Goal: Task Accomplishment & Management: Use online tool/utility

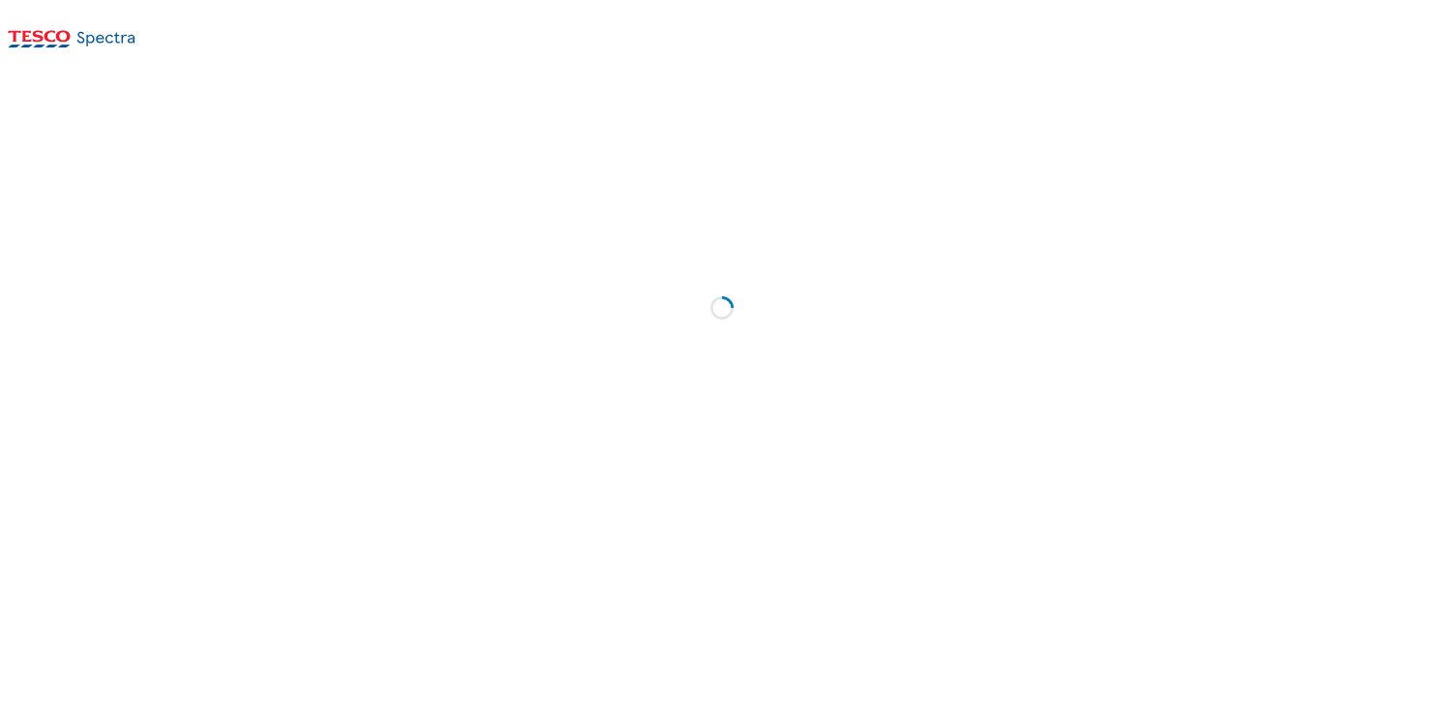
click at [557, 231] on div "Loading" at bounding box center [722, 314] width 1429 height 491
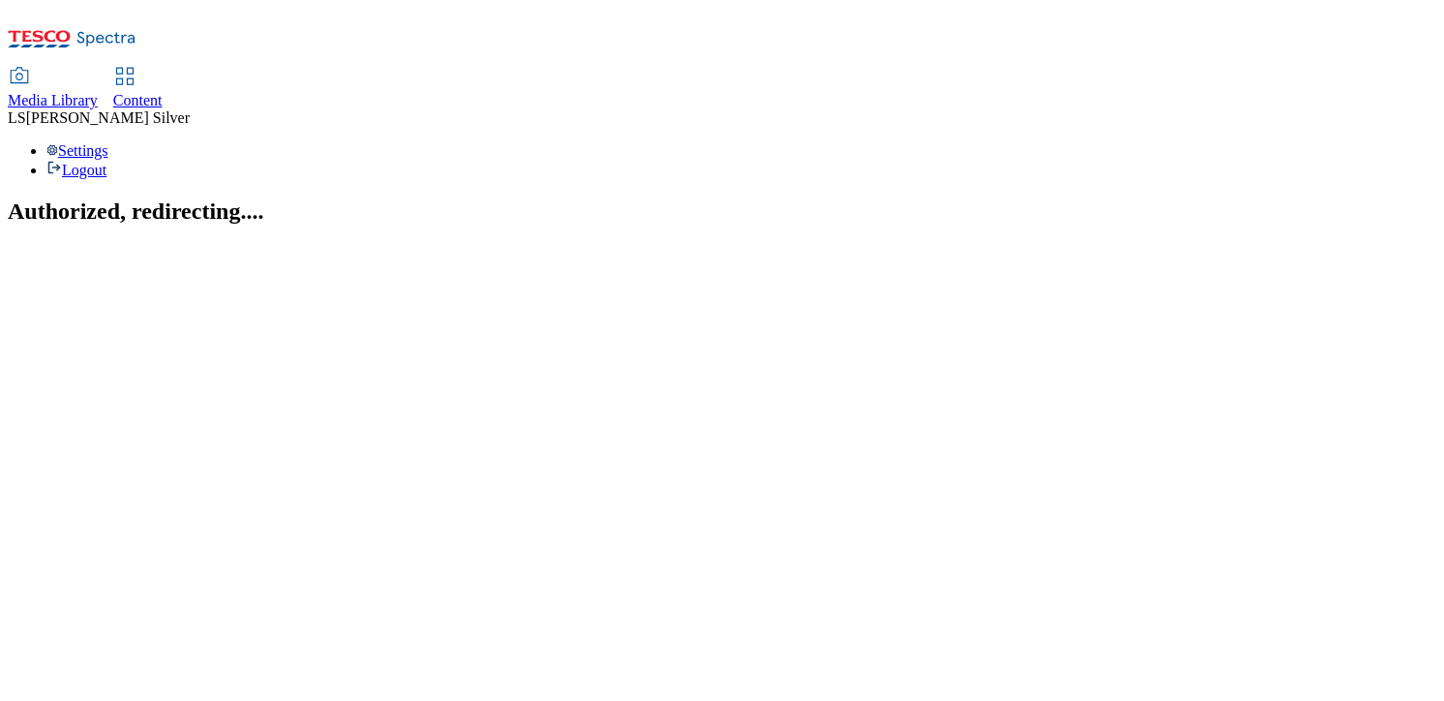
click at [98, 92] on span "Media Library" at bounding box center [53, 100] width 90 height 16
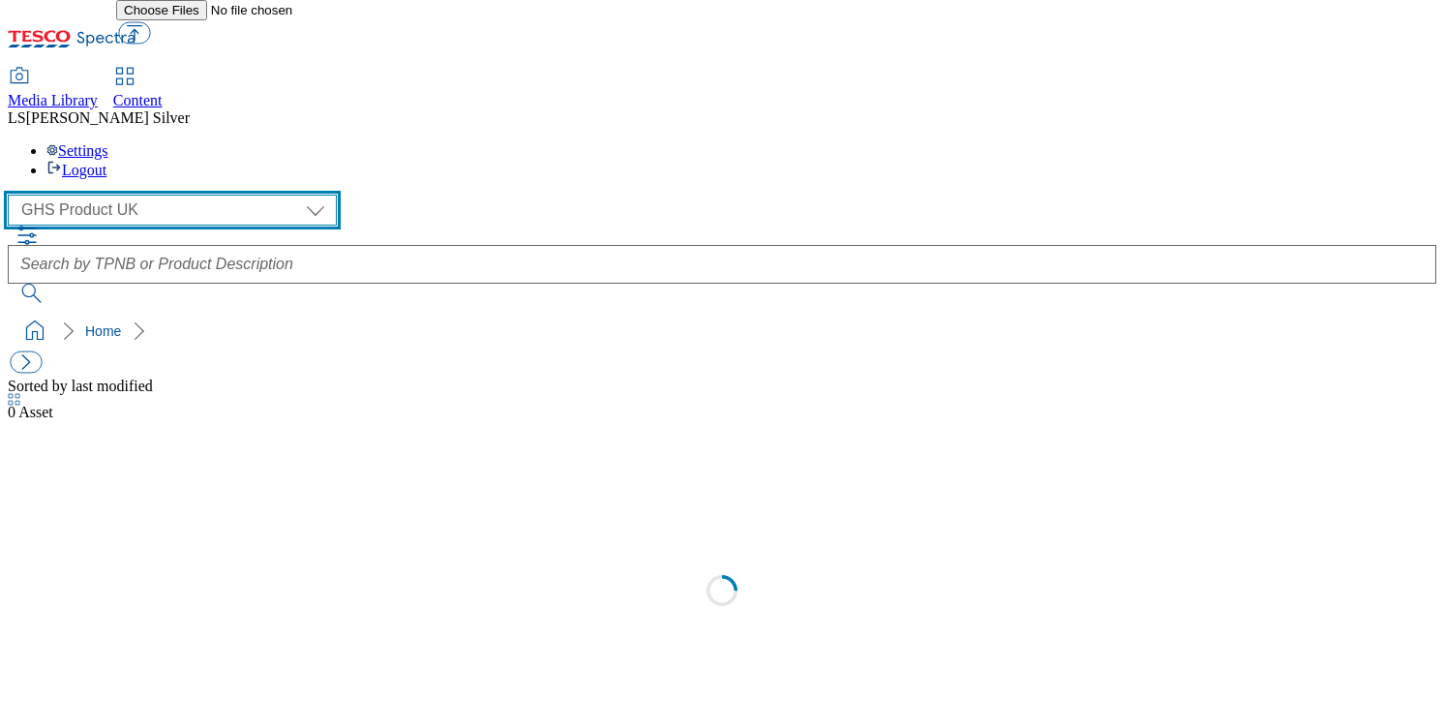
click at [171, 195] on select "GHS Marketing UK GHS Product [GEOGRAPHIC_DATA]" at bounding box center [172, 210] width 329 height 31
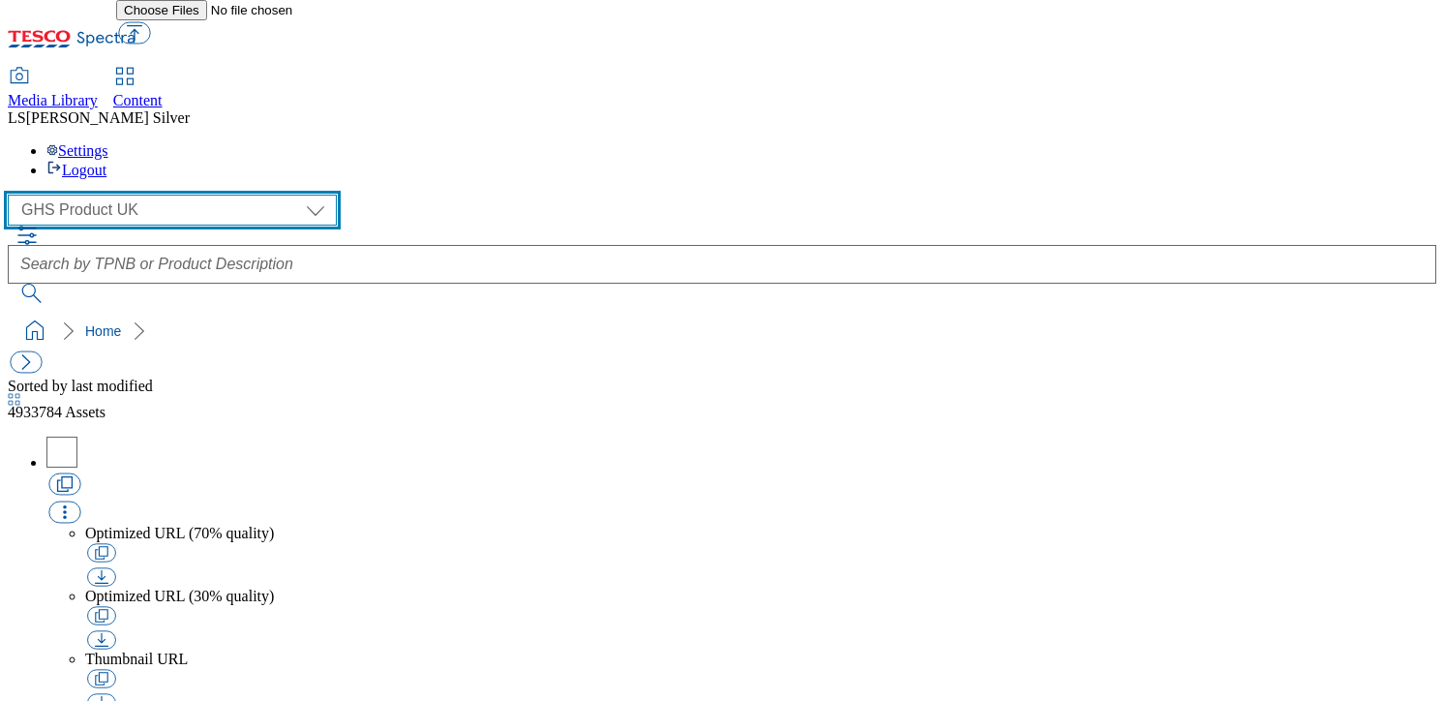
select select "flare-ghs-mktg"
click at [14, 195] on select "GHS Marketing UK GHS Product [GEOGRAPHIC_DATA]" at bounding box center [172, 210] width 329 height 31
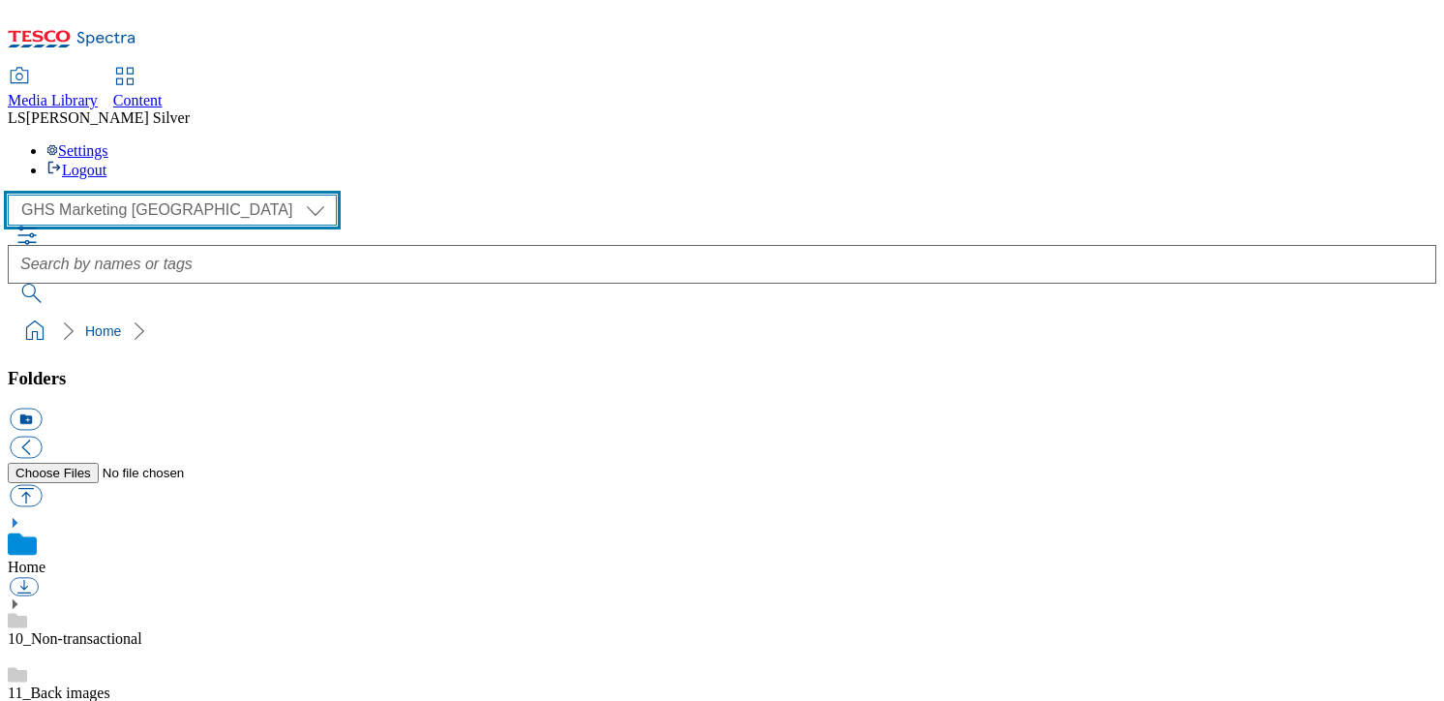
scroll to position [190, 0]
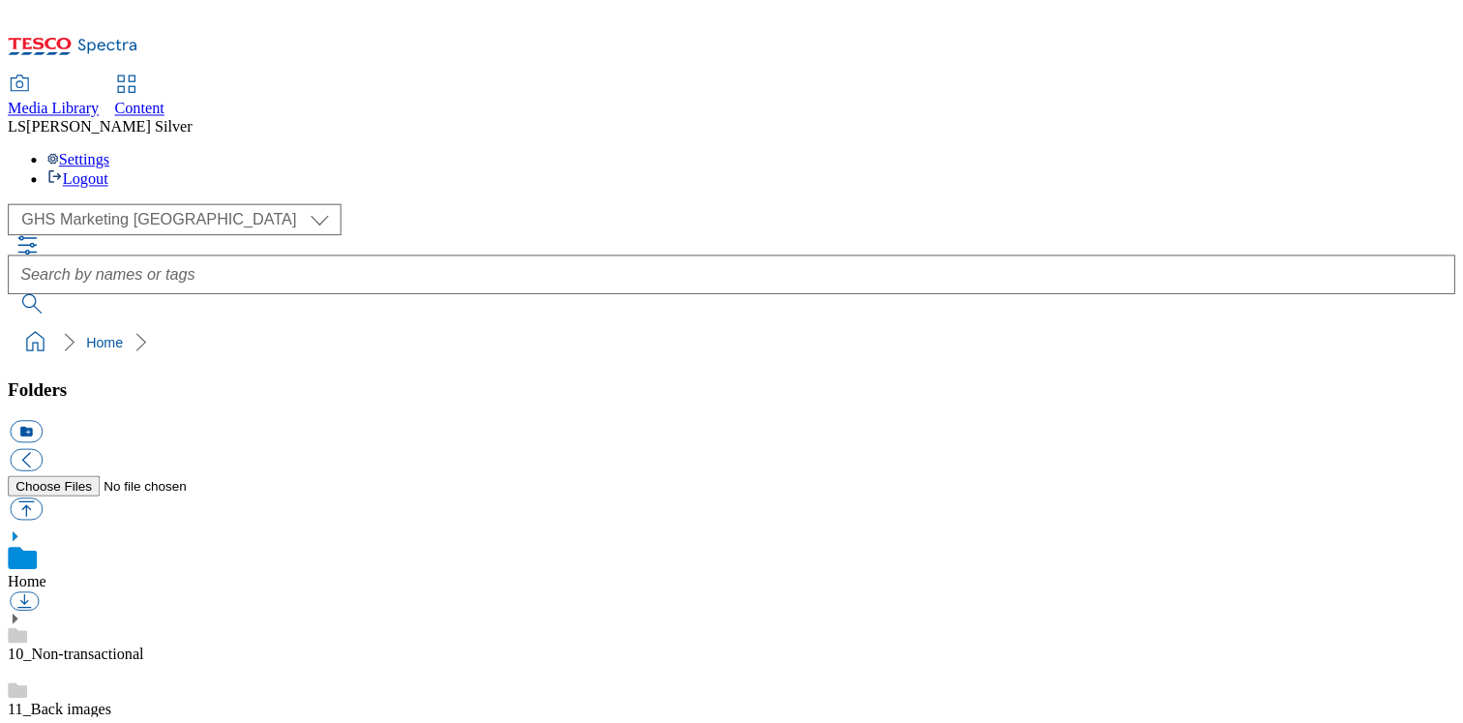
scroll to position [229, 0]
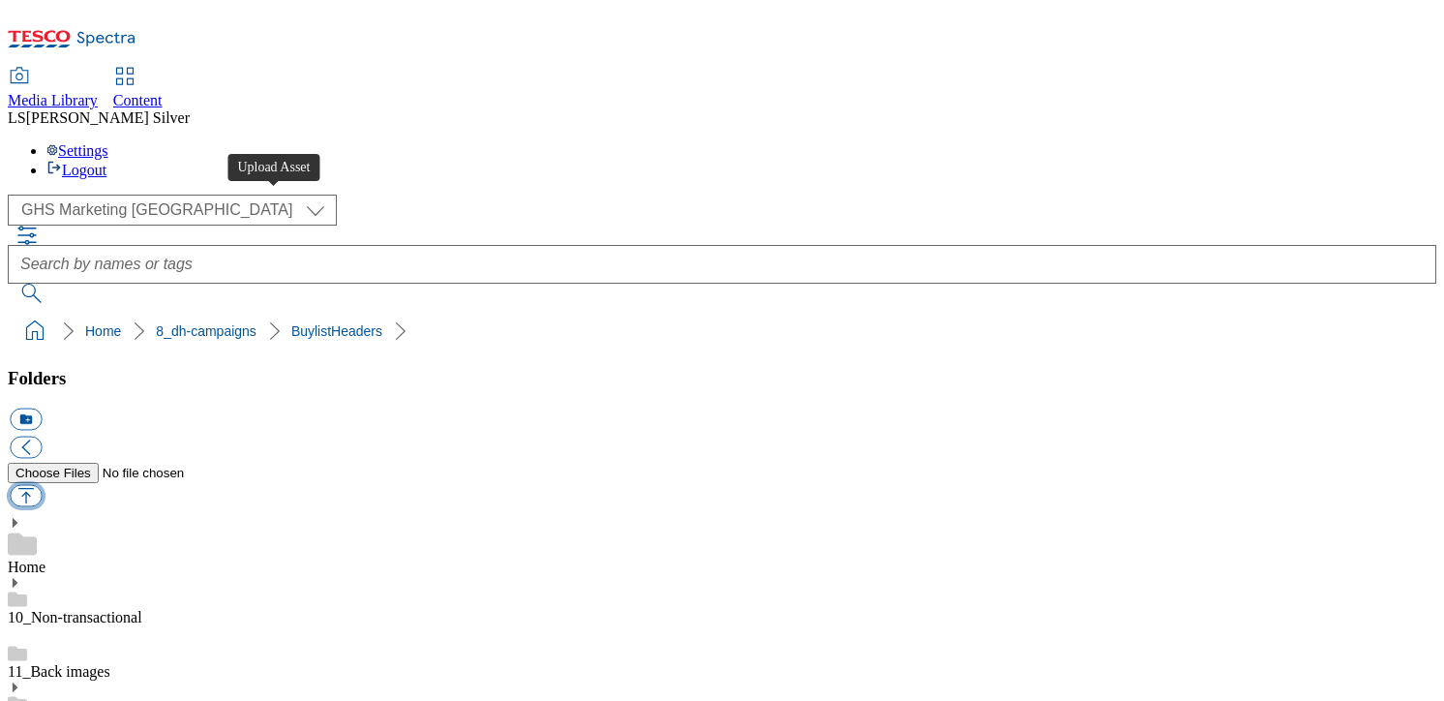
click at [42, 485] on button "button" at bounding box center [26, 496] width 32 height 22
type input "C:\fakepath\1756988504893-ad542075_Ferrero_Rocher_LegoBrand_H_1184x333_V1.jpg"
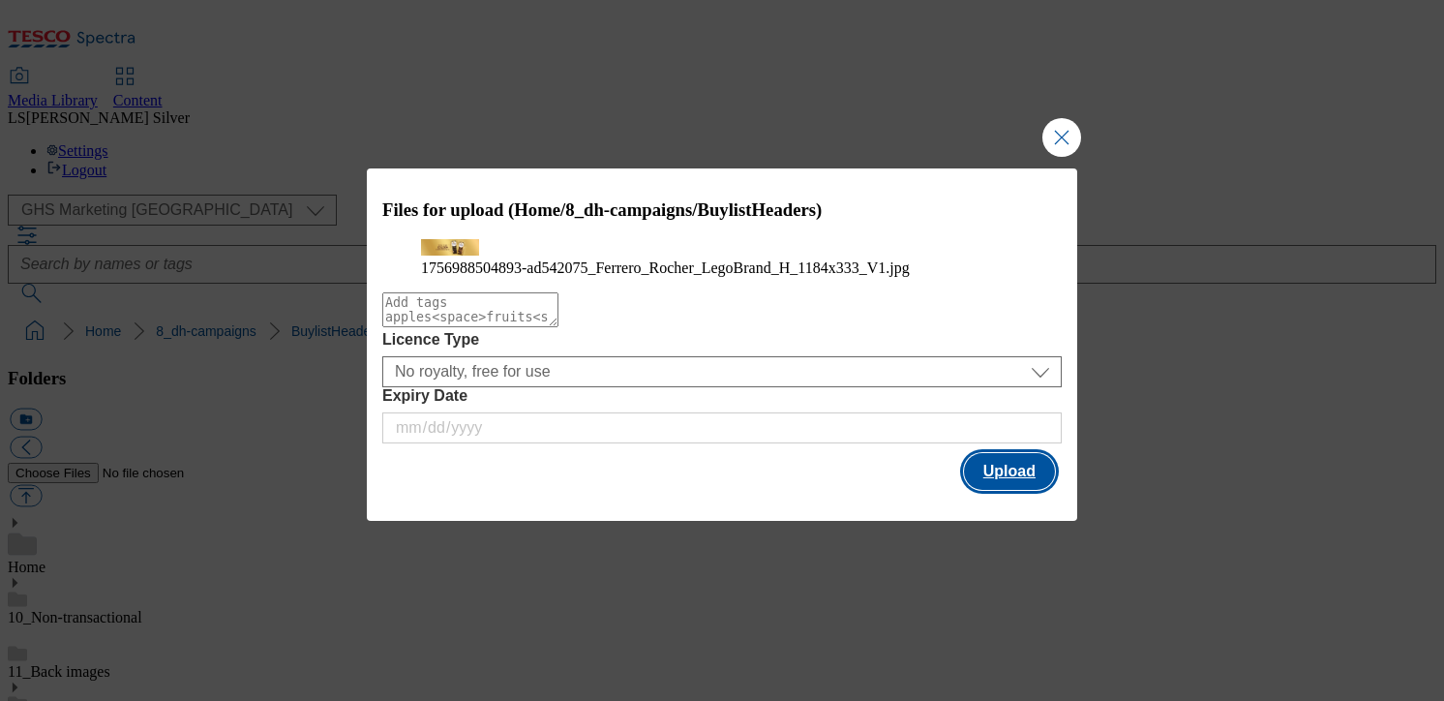
click at [986, 490] on button "Upload" at bounding box center [1009, 471] width 91 height 37
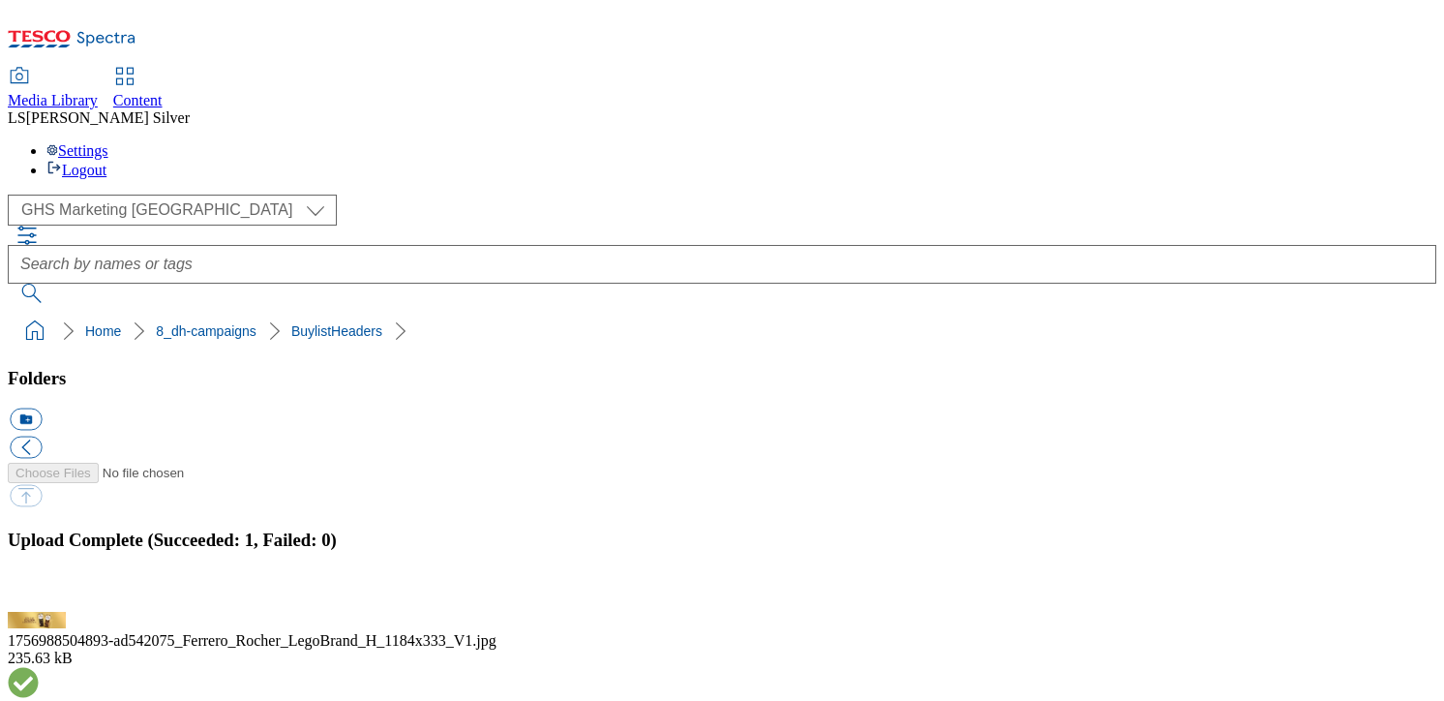
click at [163, 92] on span "Content" at bounding box center [137, 100] width 49 height 16
click at [39, 591] on button "button" at bounding box center [24, 600] width 29 height 18
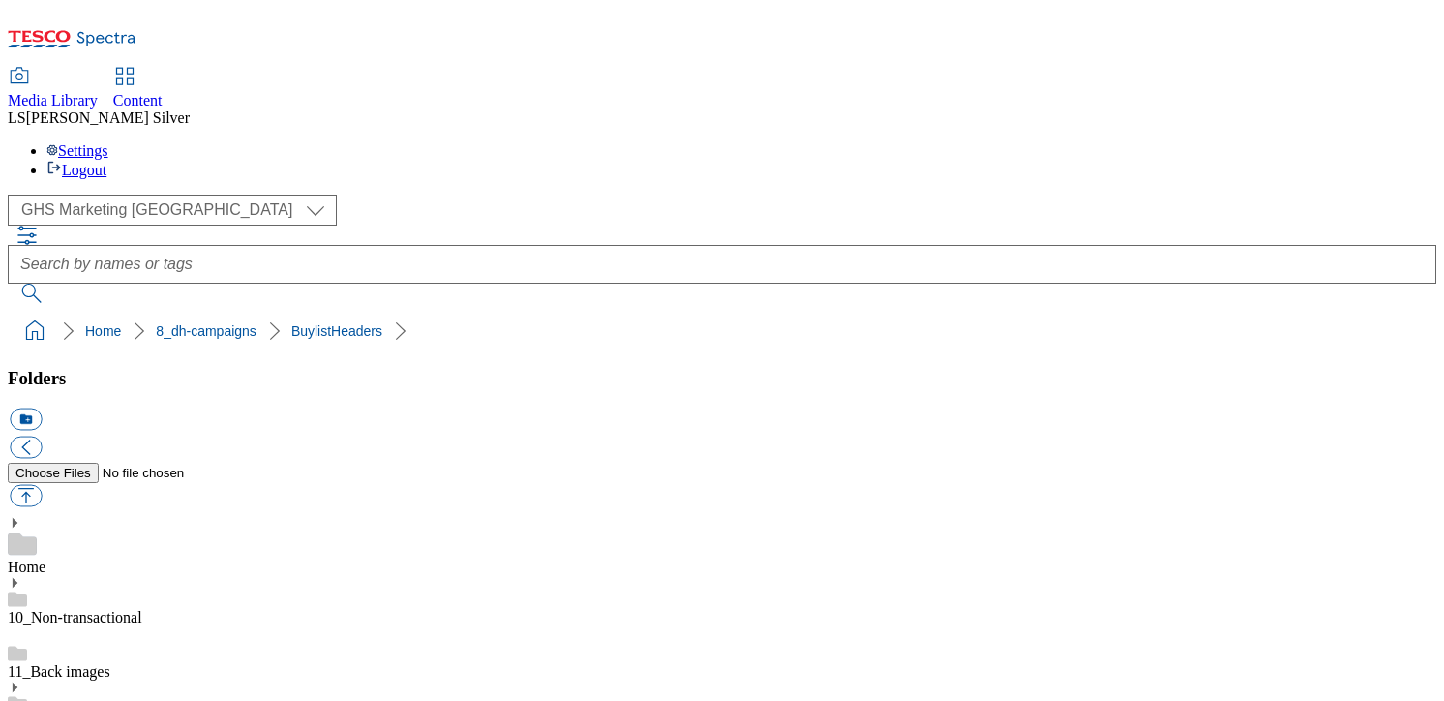
drag, startPoint x: 542, startPoint y: 451, endPoint x: 608, endPoint y: 452, distance: 65.8
copy div "ad542075"
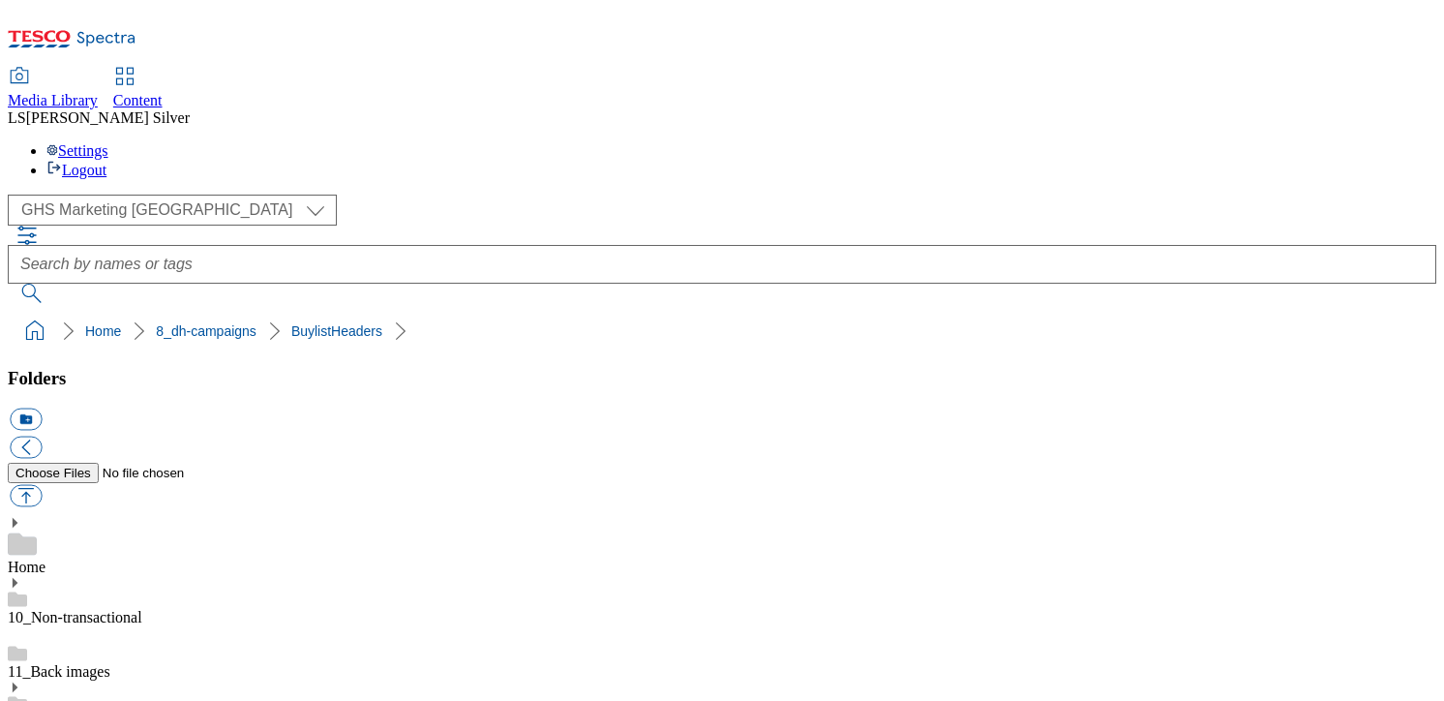
click at [906, 313] on ol "Home 8_dh-campaigns BuylistHeaders" at bounding box center [727, 331] width 1417 height 37
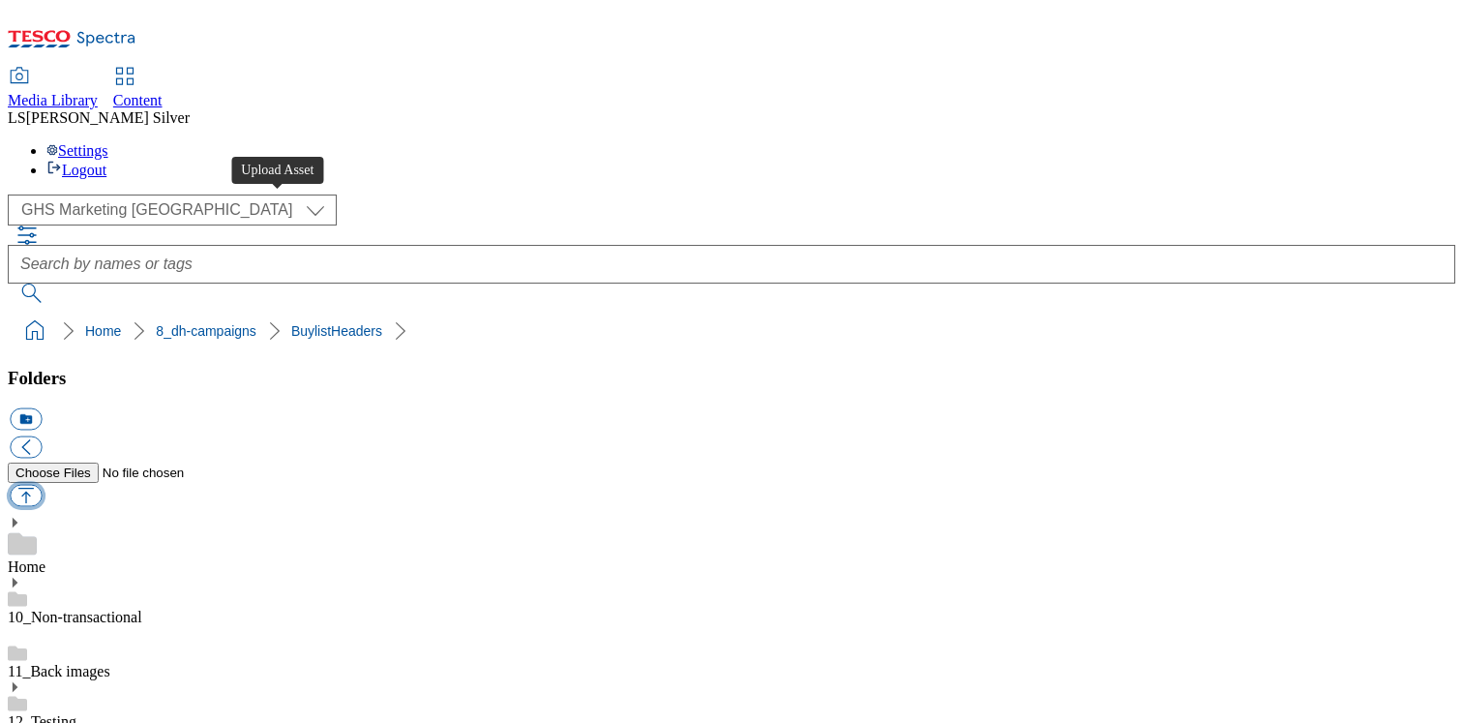
click at [42, 485] on button "button" at bounding box center [26, 496] width 32 height 22
type input "C:\fakepath\1756989833917-ad542075_Ferrero_Rocher_LegoBrand_2560x320_V1.jpg"
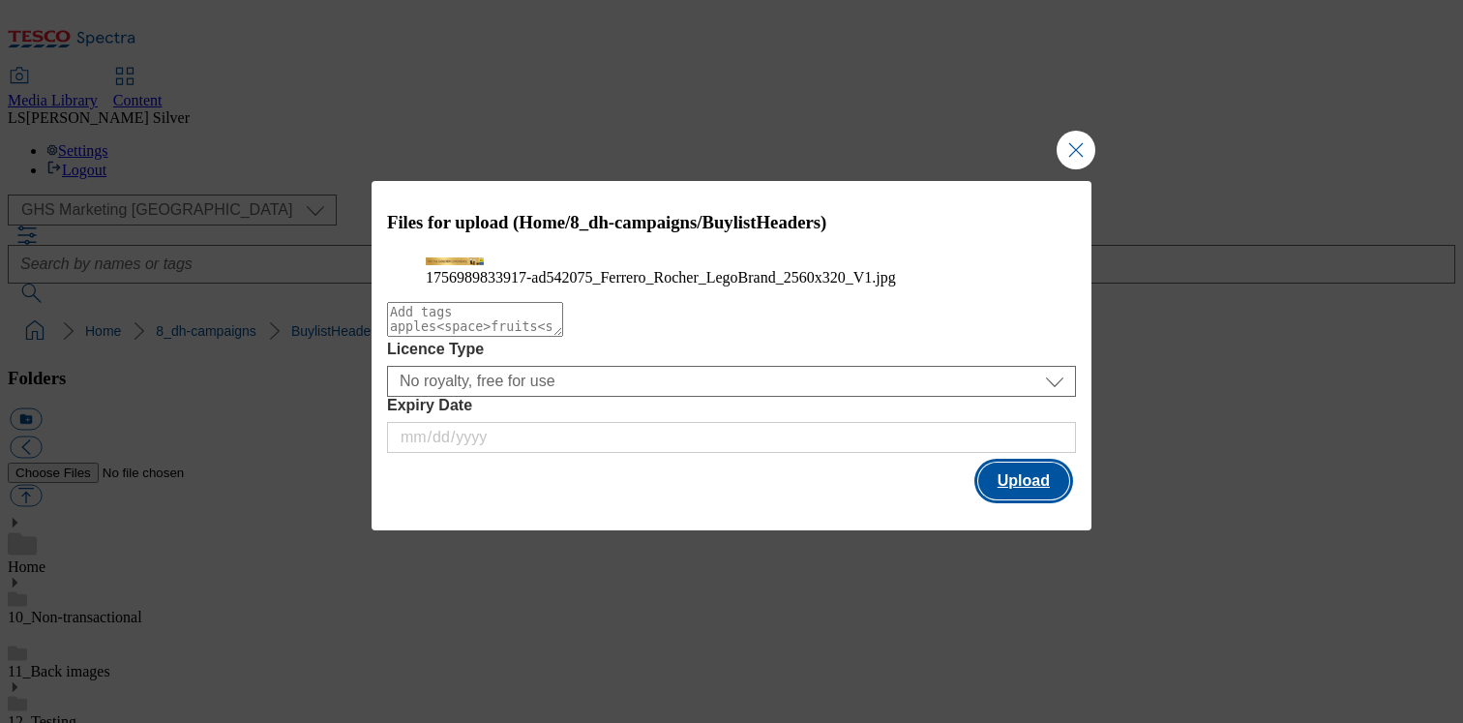
click at [1029, 499] on button "Upload" at bounding box center [1024, 481] width 91 height 37
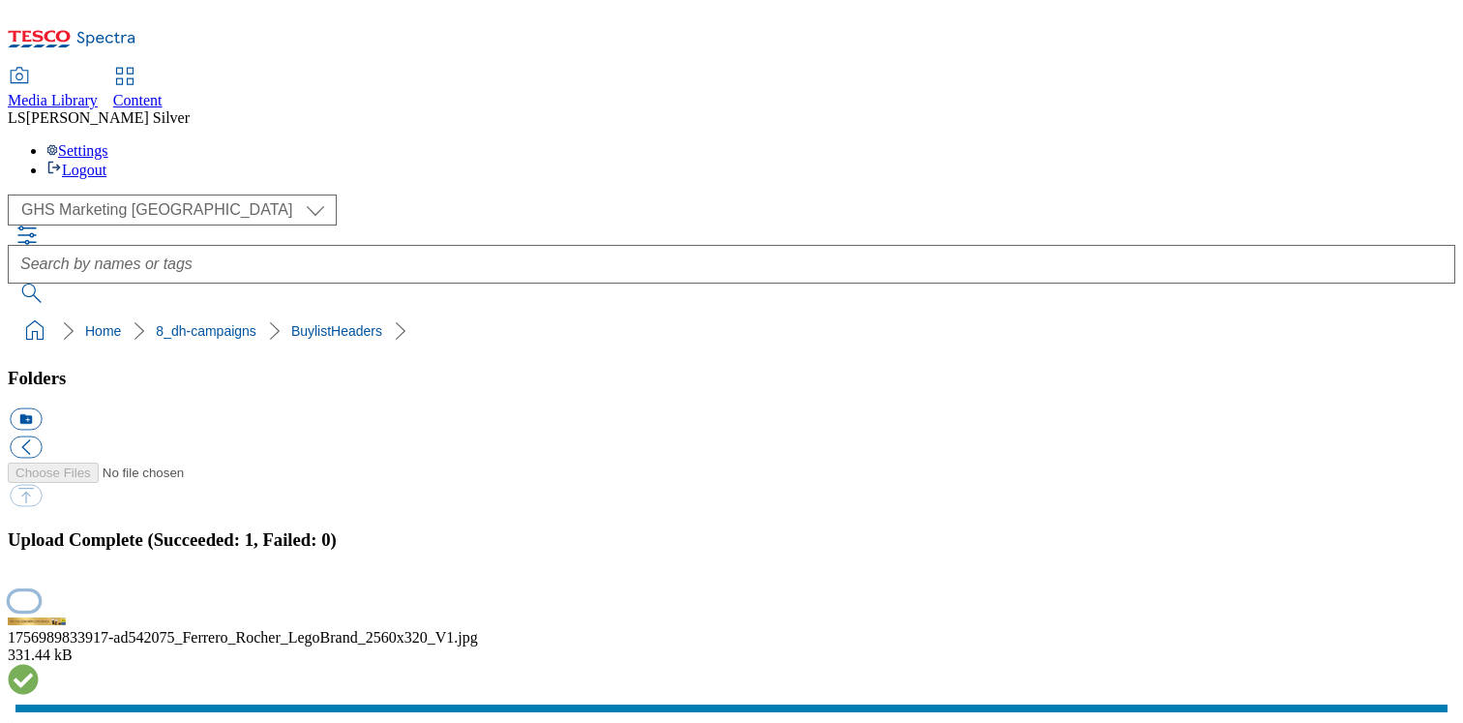
click at [39, 591] on button "button" at bounding box center [24, 600] width 29 height 18
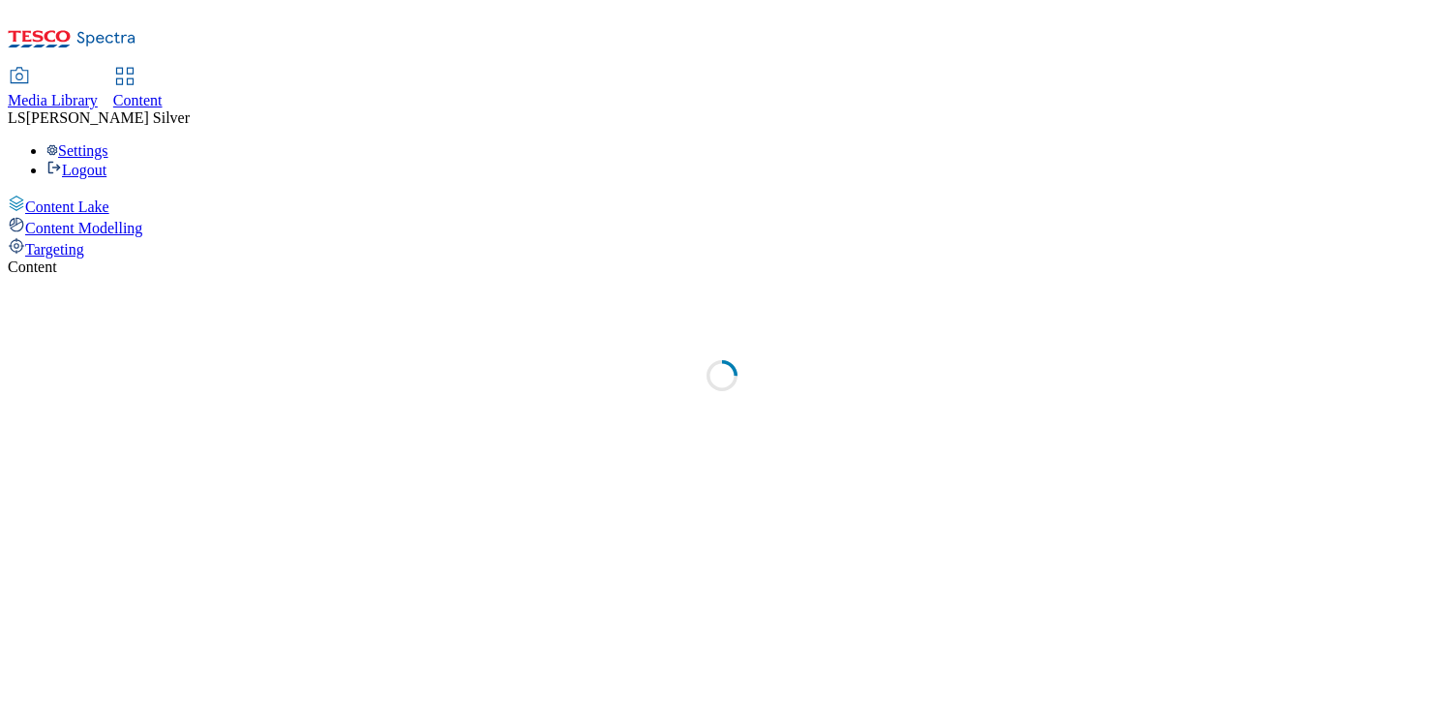
select select "ghs-uk"
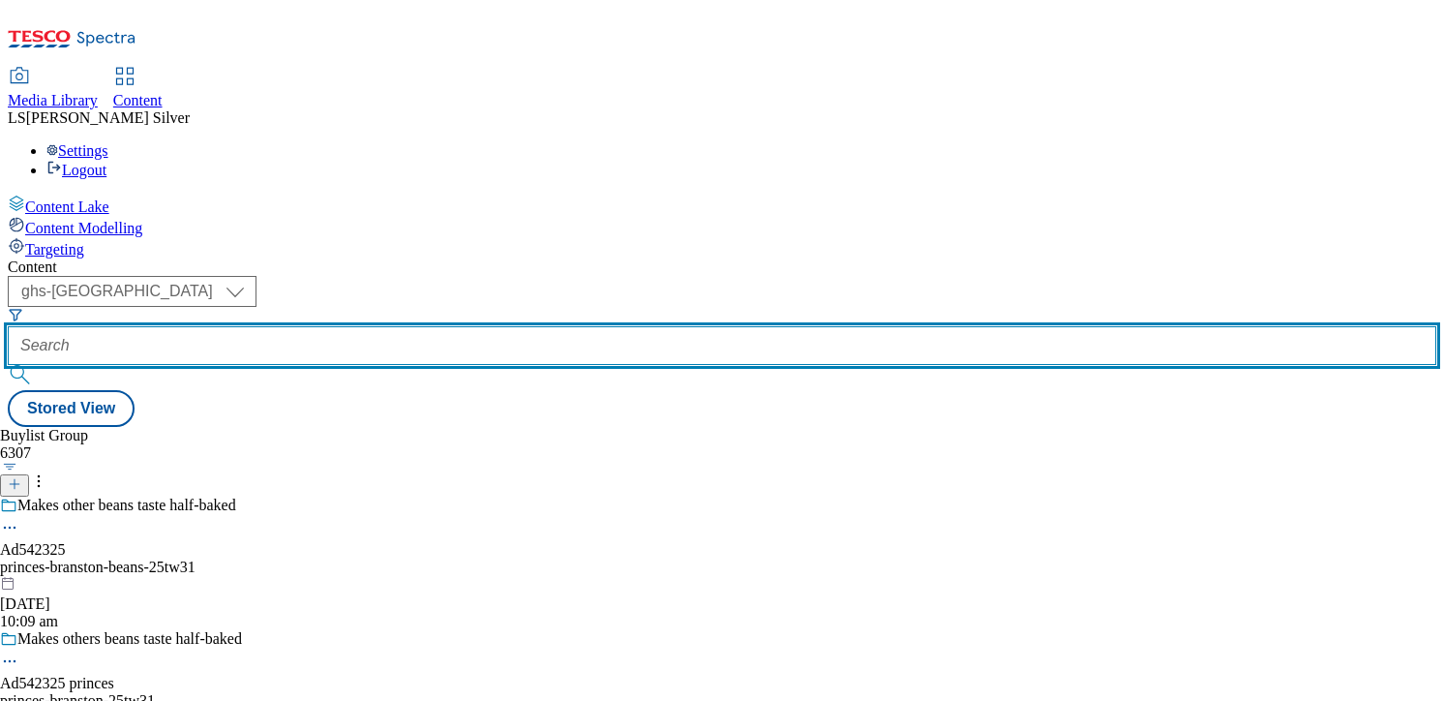
click at [488, 326] on input "text" at bounding box center [722, 345] width 1429 height 39
paste input "ferrero-rocher-chocolate-25tw29/"
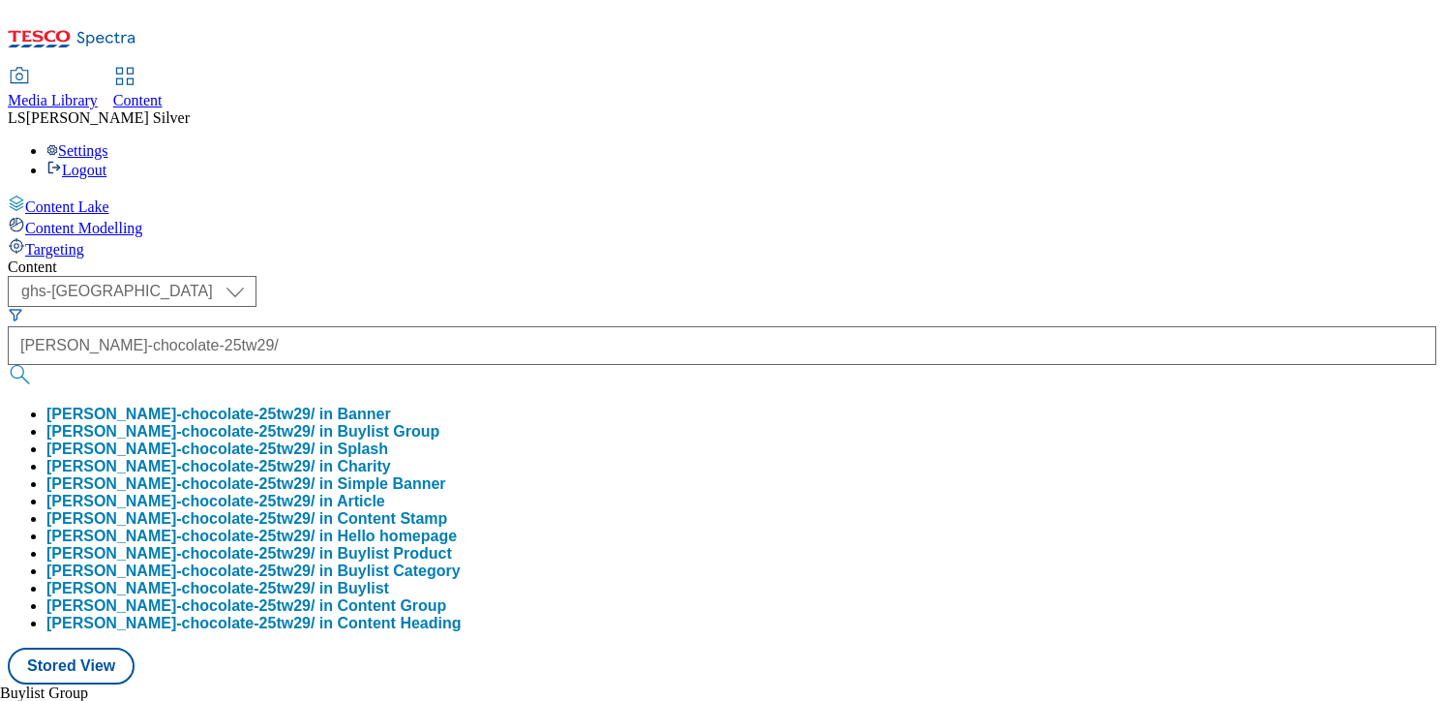
click at [439, 423] on button "ferrero-rocher-chocolate-25tw29/ in Buylist Group" at bounding box center [242, 431] width 393 height 17
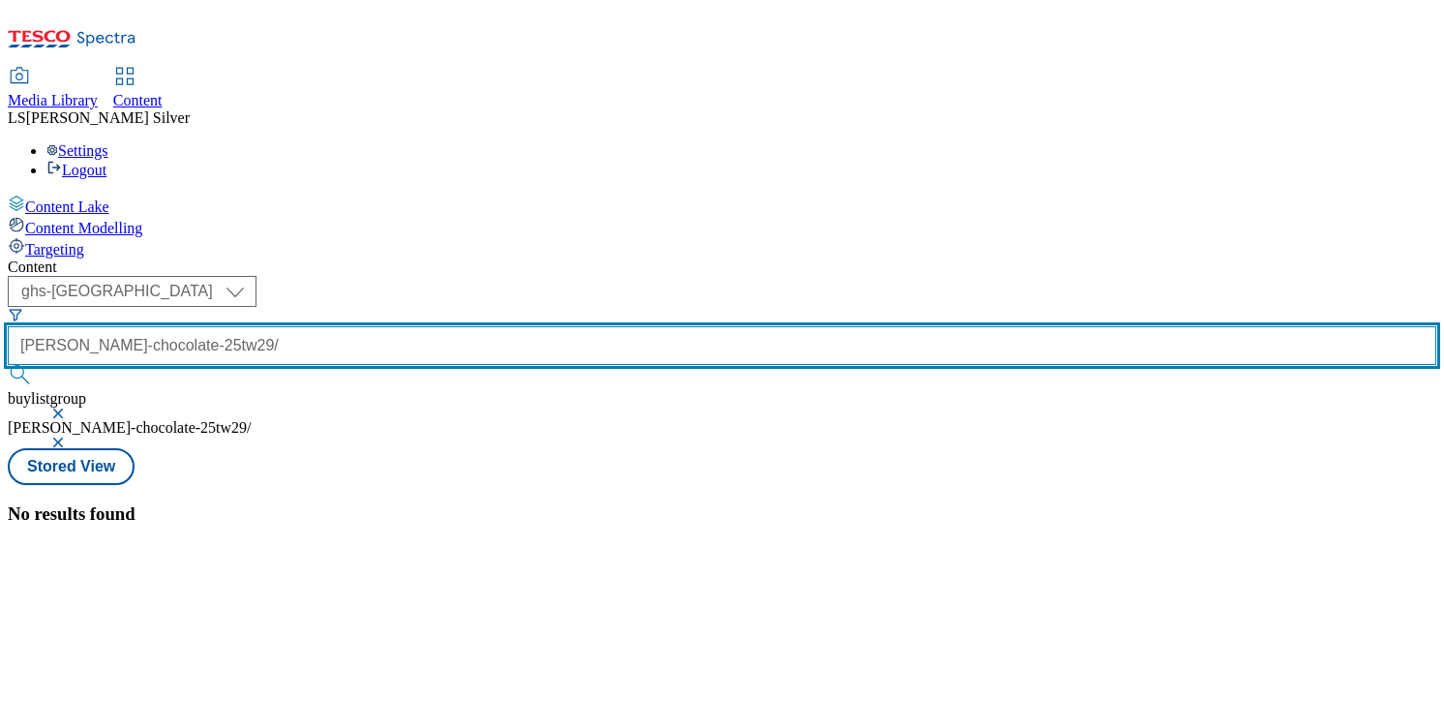
scroll to position [0, 71]
drag, startPoint x: 492, startPoint y: 154, endPoint x: 708, endPoint y: 174, distance: 217.8
click at [708, 258] on div "Content ( optional ) ghs-roi ghs-uk ghs-uk ferrero-rocher-chocolate-25tw29/ buy…" at bounding box center [722, 391] width 1429 height 266
click at [8, 365] on button "submit" at bounding box center [21, 374] width 27 height 19
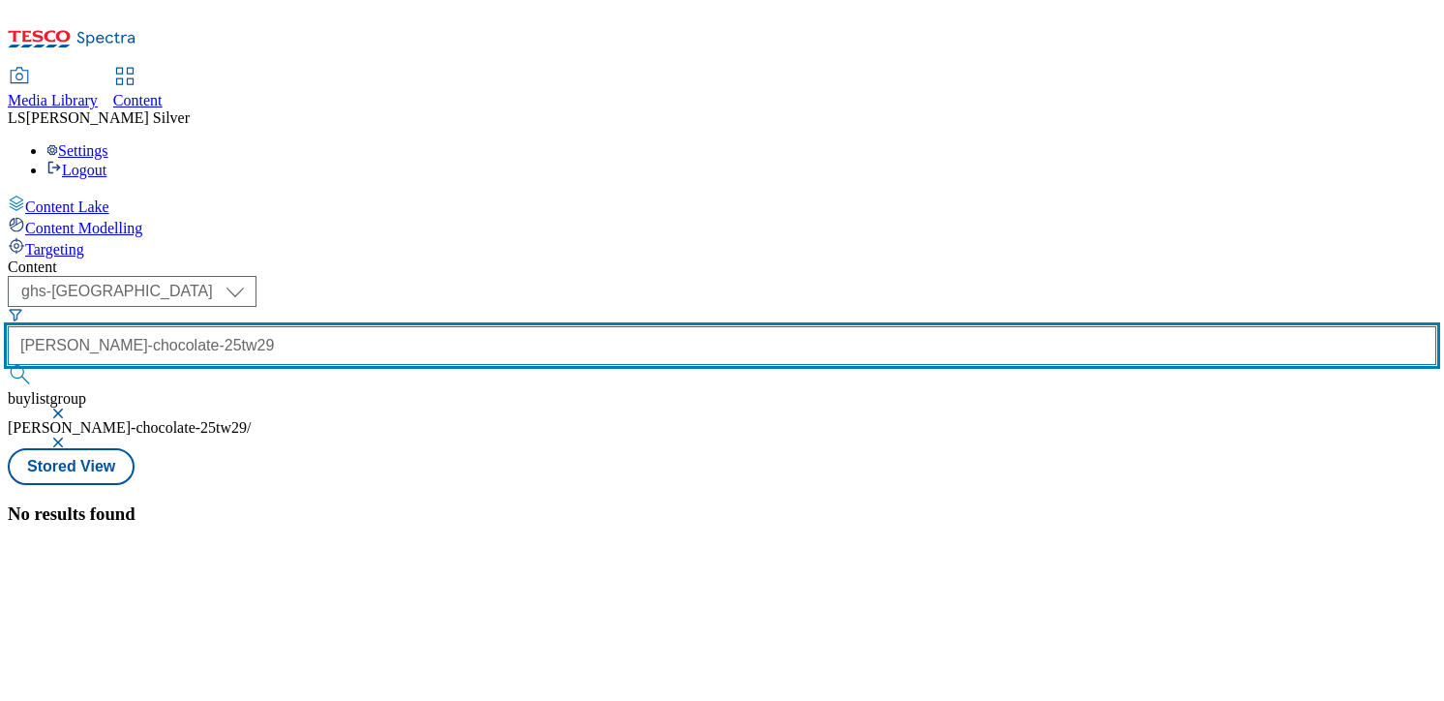
type input "ferrero-rocher-chocolate-25tw29"
click at [8, 365] on button "submit" at bounding box center [21, 374] width 27 height 19
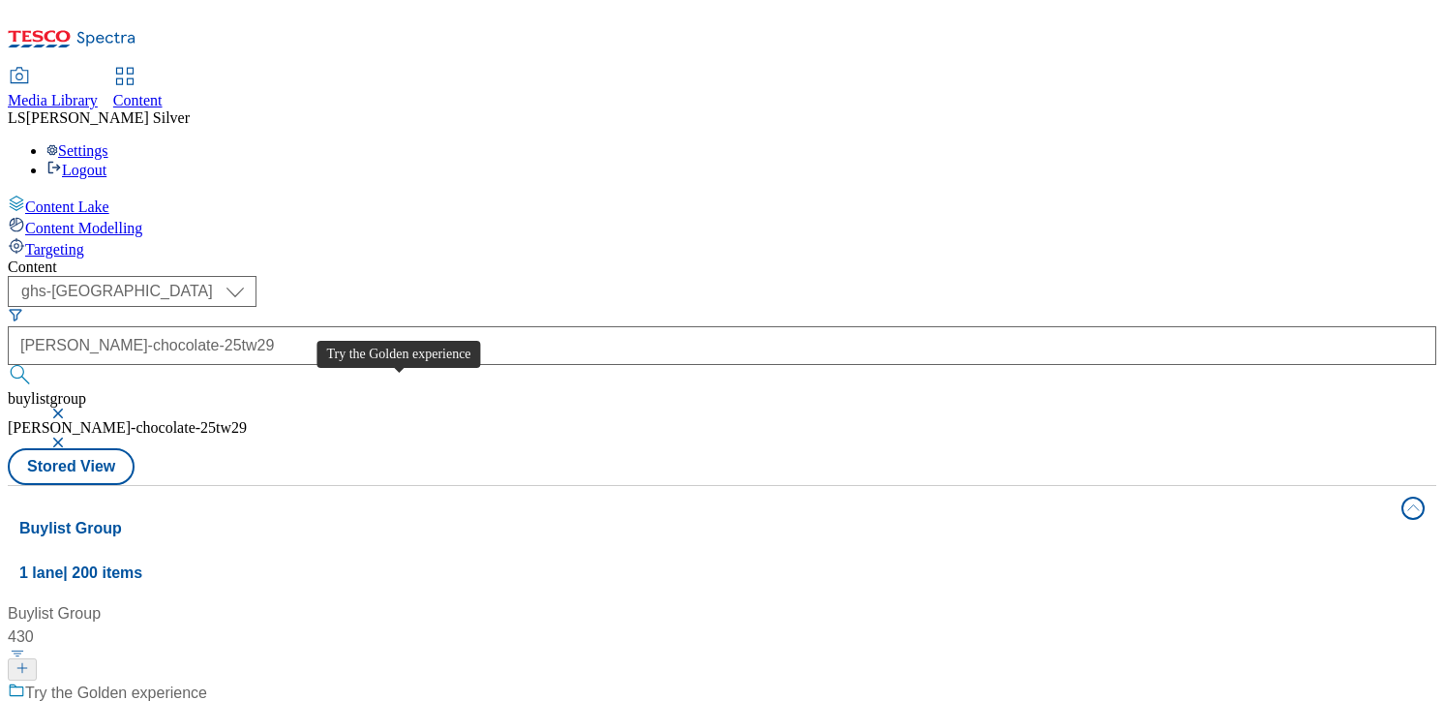
click at [207, 681] on div "Try the Golden experience" at bounding box center [116, 692] width 182 height 23
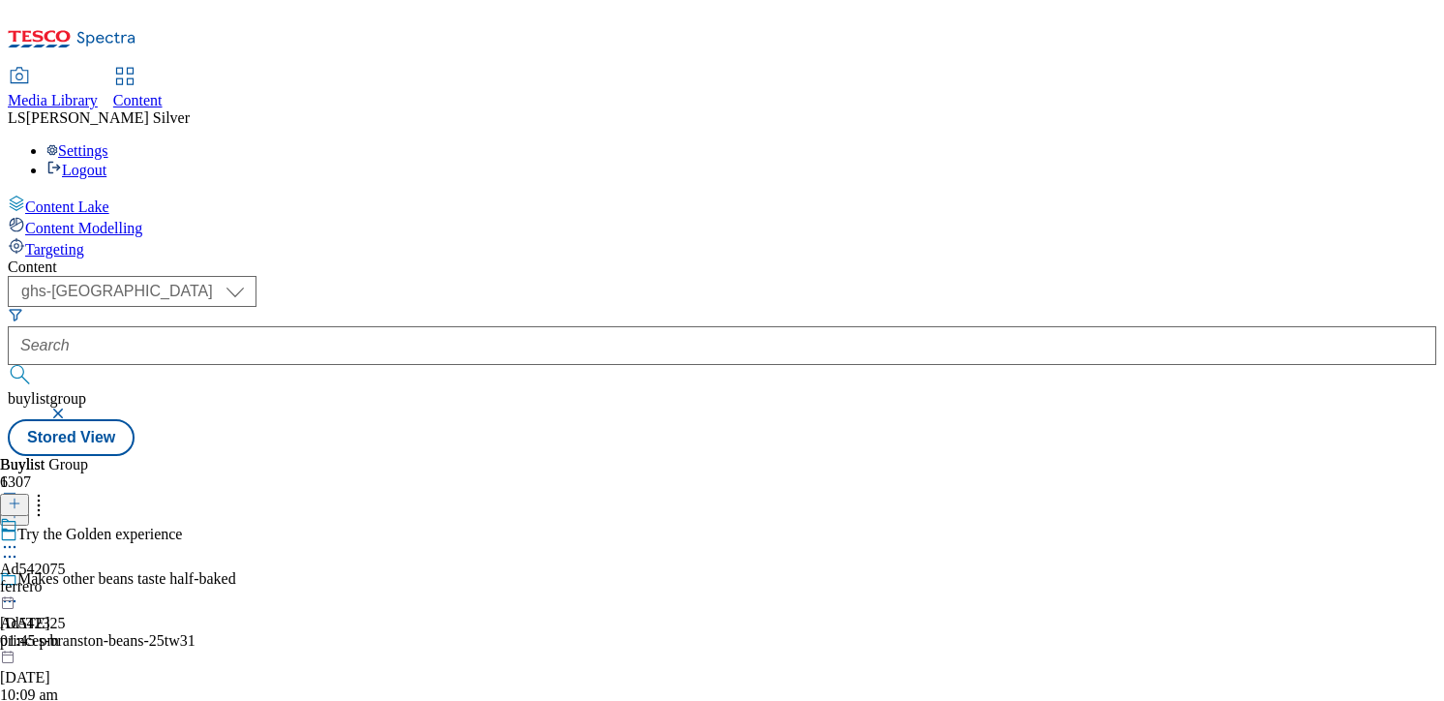
click at [19, 537] on icon at bounding box center [9, 546] width 19 height 19
click at [90, 579] on div "Edit" at bounding box center [64, 587] width 51 height 16
click at [19, 537] on icon at bounding box center [9, 546] width 19 height 19
click at [82, 581] on span "Edit" at bounding box center [71, 588] width 22 height 15
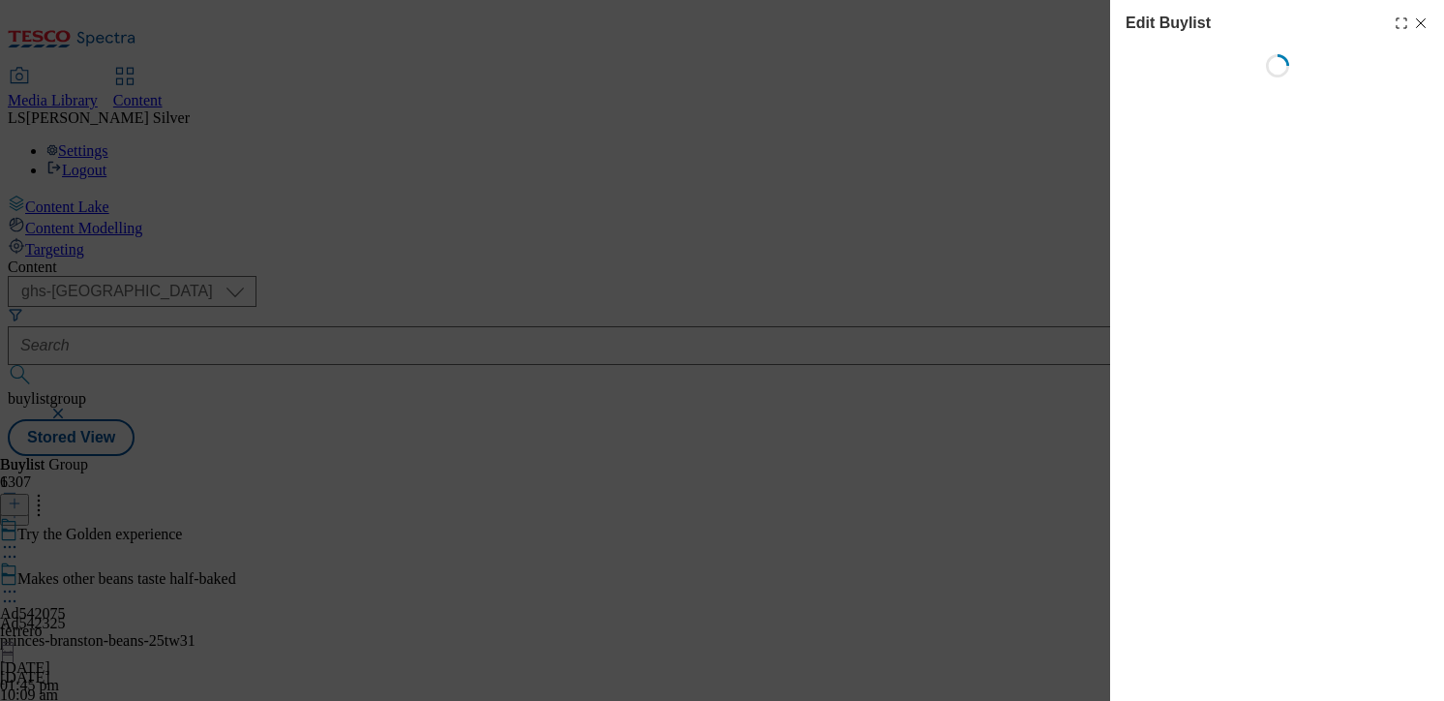
select select "tactical"
select select "supplier funded short term 1-3 weeks"
select select "dunnhumby"
select select "Banner"
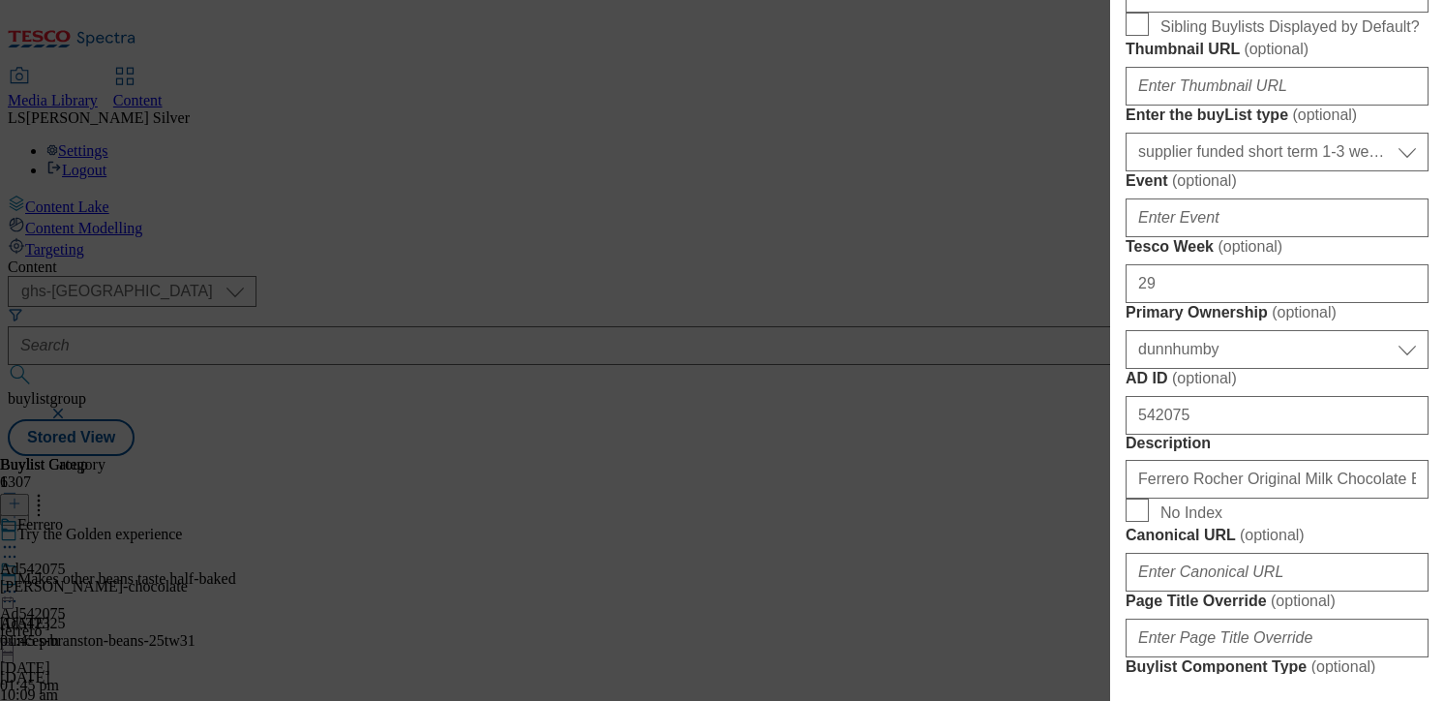
scroll to position [1877, 0]
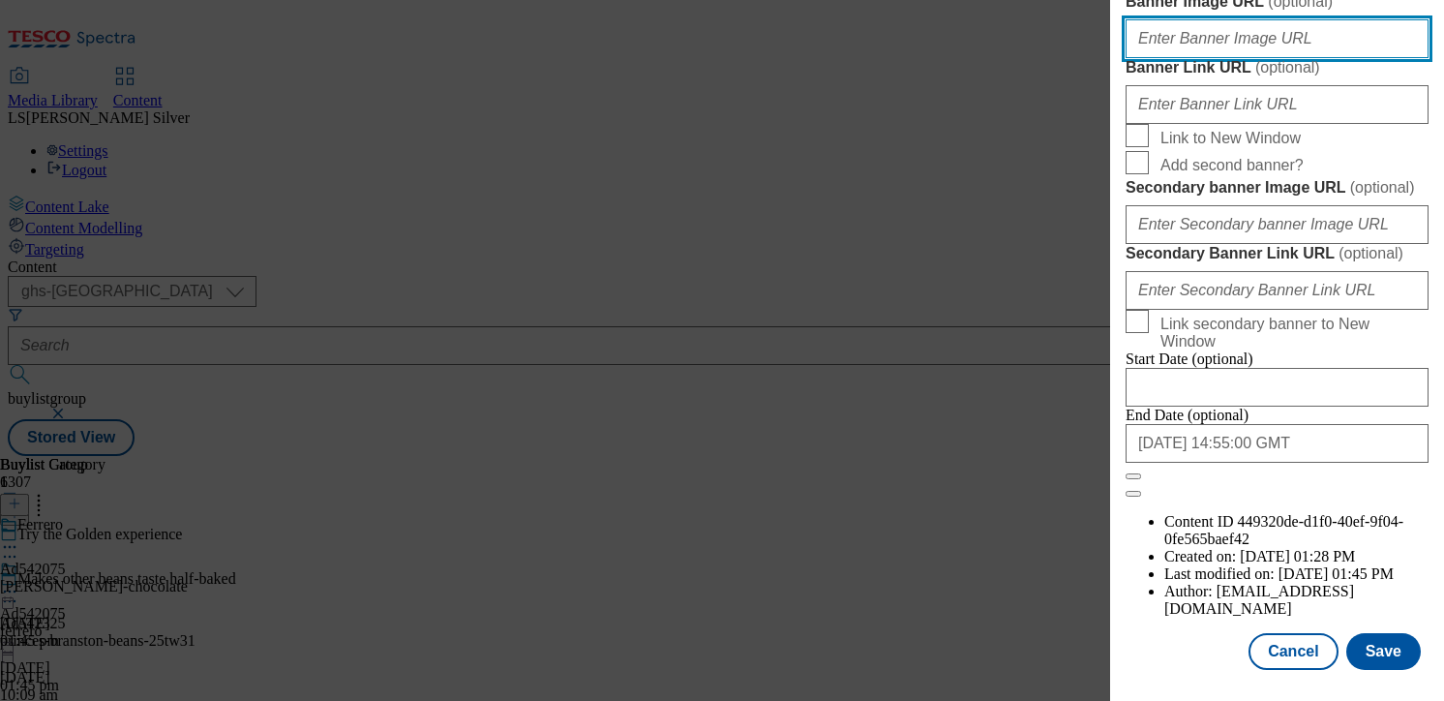
click at [1274, 58] on input "Banner Image URL ( optional )" at bounding box center [1277, 38] width 303 height 39
paste input "https://digitalcontent.api.tesco.com/v2/media/ghs-mktg/adb8c6c1-2e5b-4e8c-aece-…"
type input "https://digitalcontent.api.tesco.com/v2/media/ghs-mktg/adb8c6c1-2e5b-4e8c-aece-…"
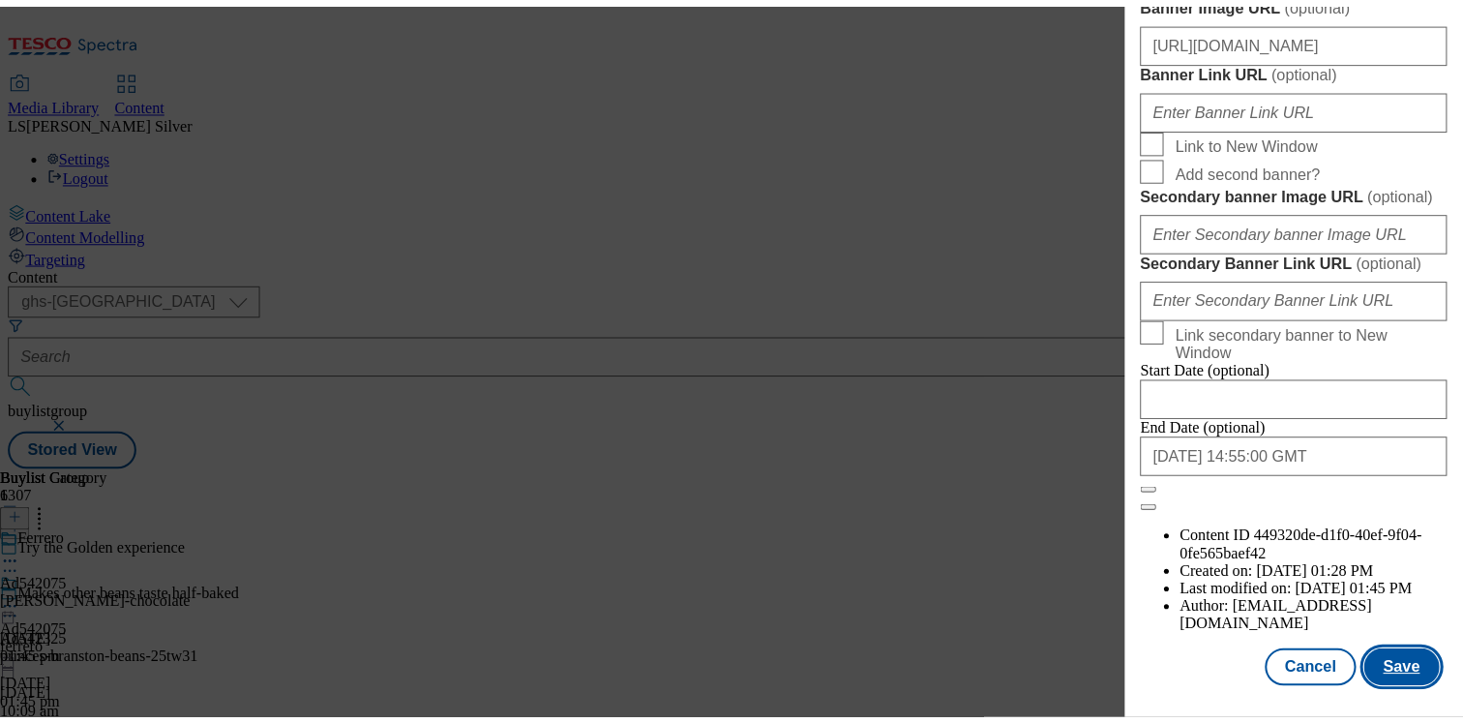
scroll to position [0, 0]
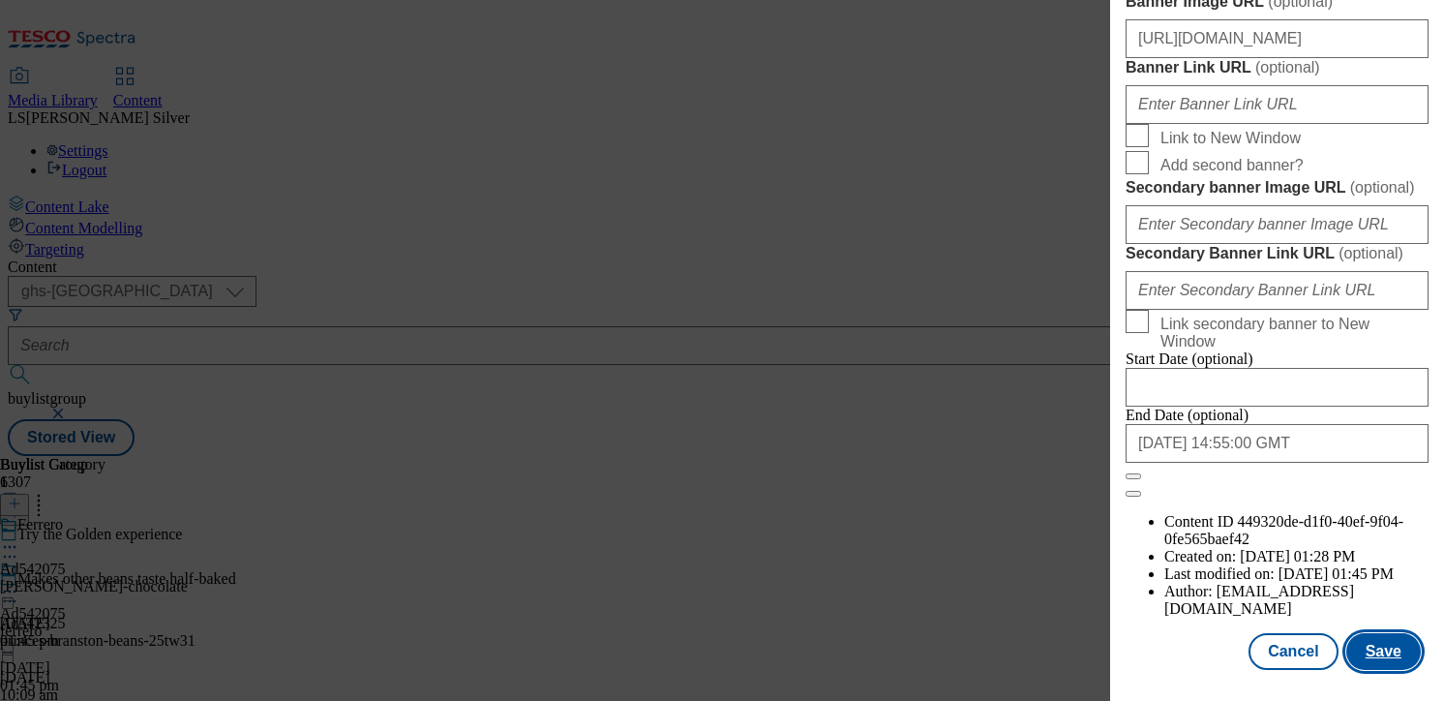
click at [1372, 647] on button "Save" at bounding box center [1383, 651] width 75 height 37
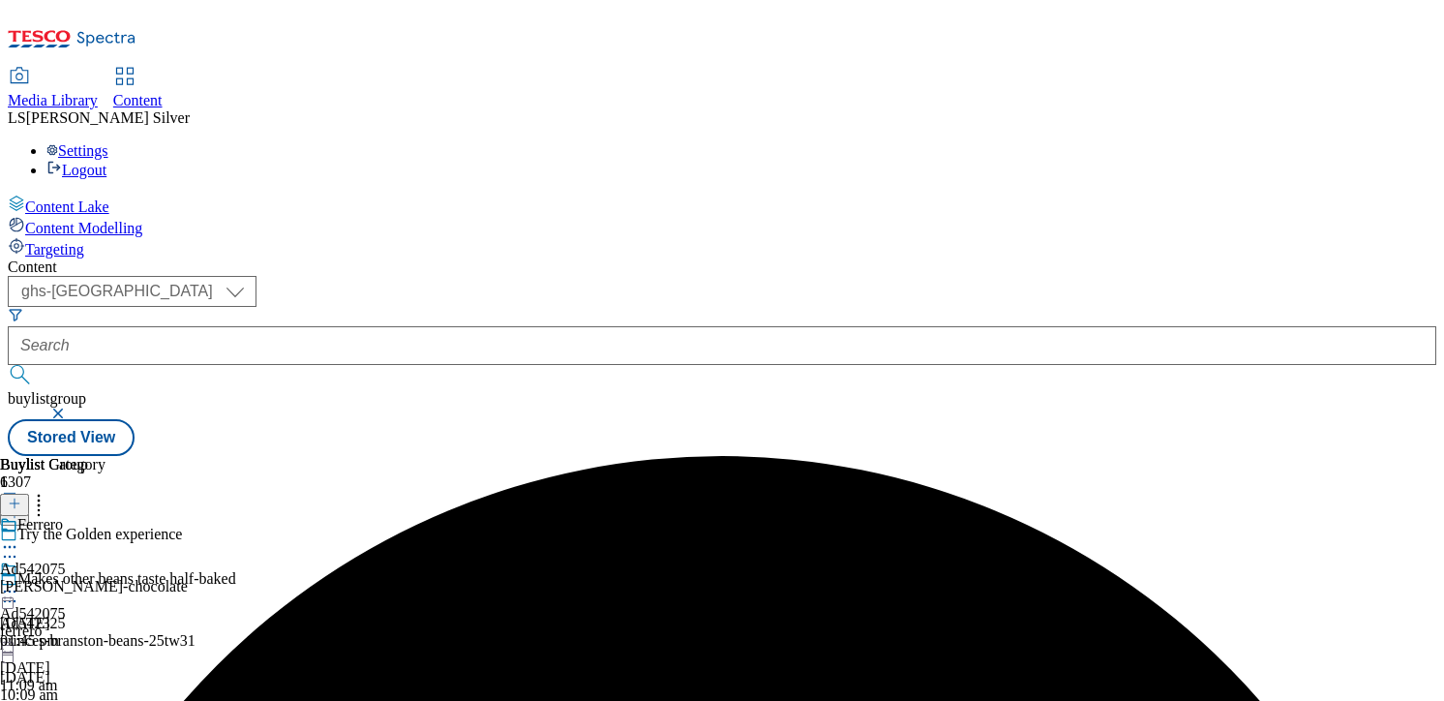
click at [19, 582] on icon at bounding box center [9, 591] width 19 height 19
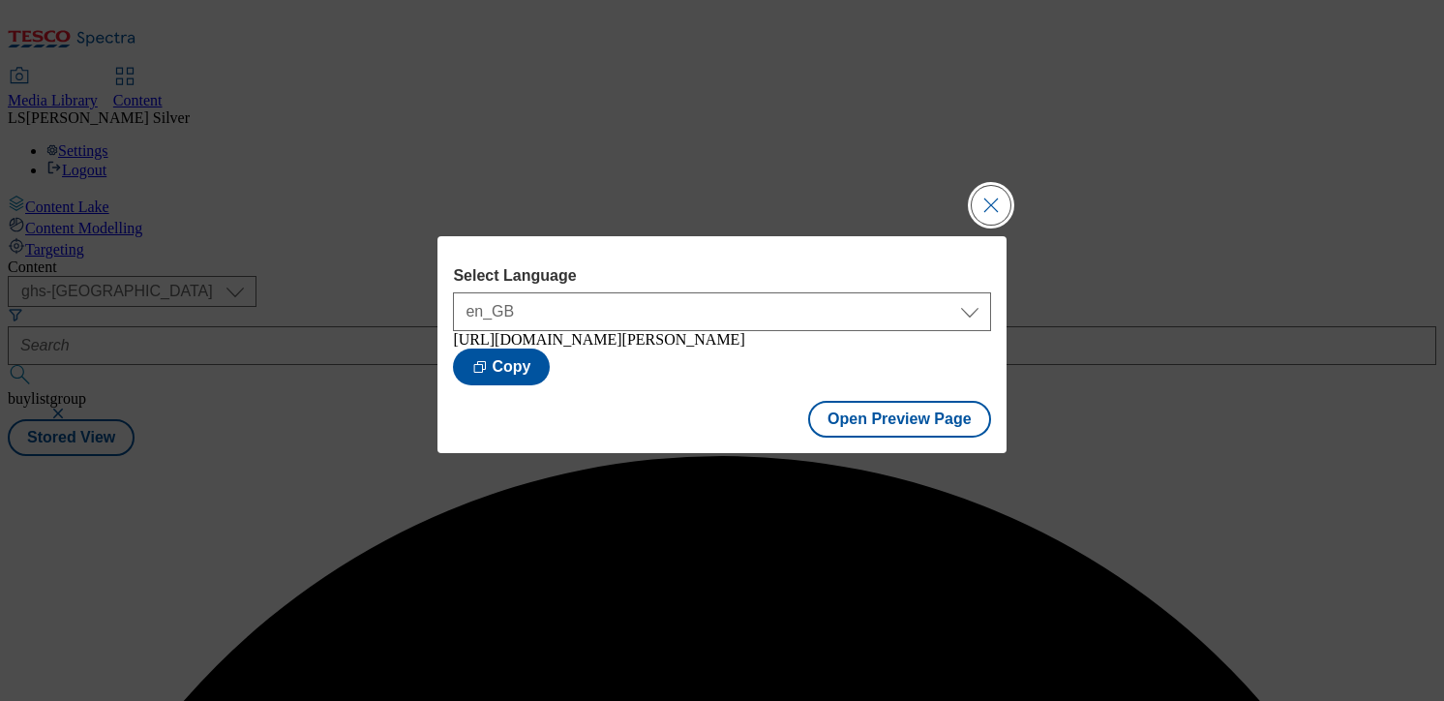
click at [991, 186] on button "Close Modal" at bounding box center [991, 205] width 39 height 39
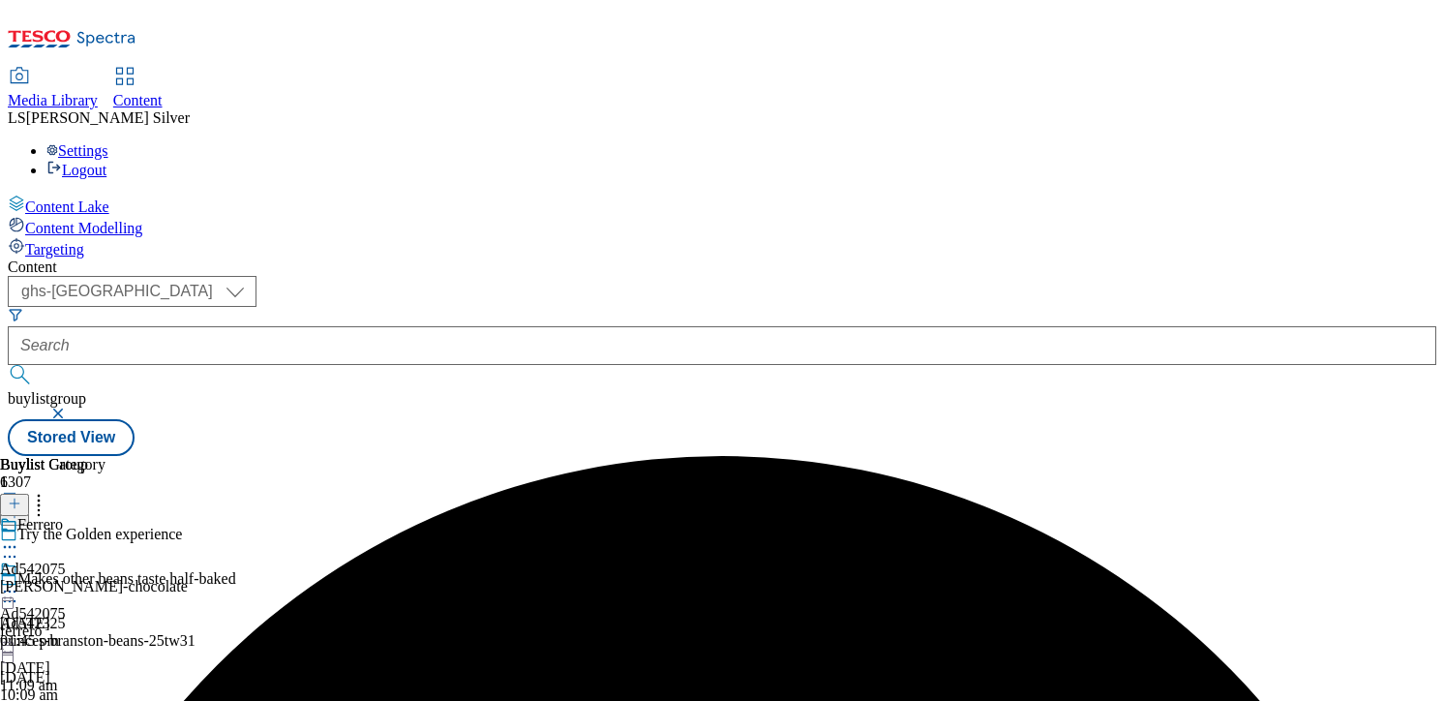
click at [19, 582] on icon at bounding box center [9, 591] width 19 height 19
